Goal: Information Seeking & Learning: Learn about a topic

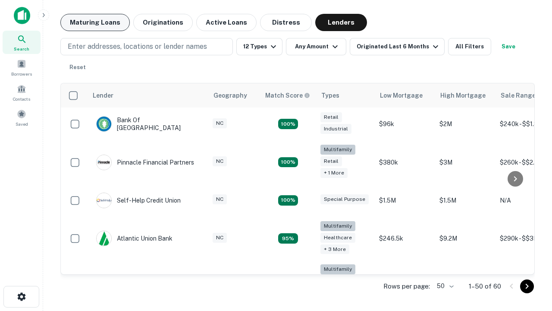
click at [95, 22] on button "Maturing Loans" at bounding box center [94, 22] width 69 height 17
